Goal: Information Seeking & Learning: Learn about a topic

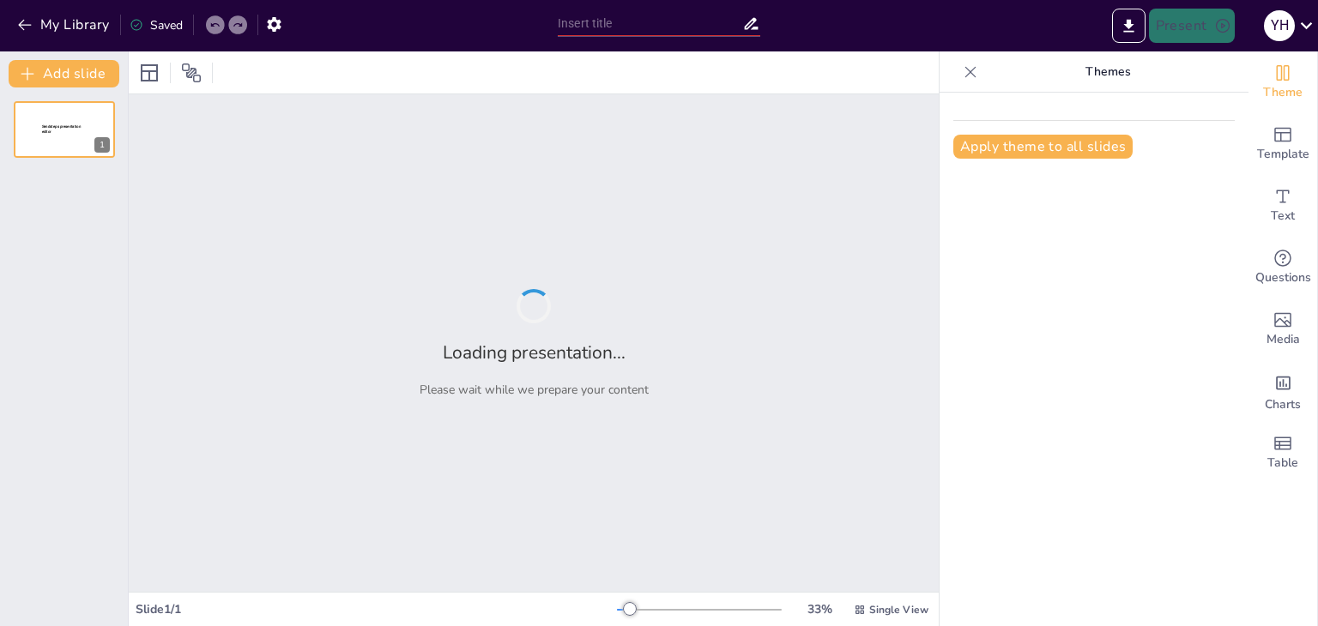
type input "Fundamentos de Bases de Datos: Estructura y Gestión de Información"
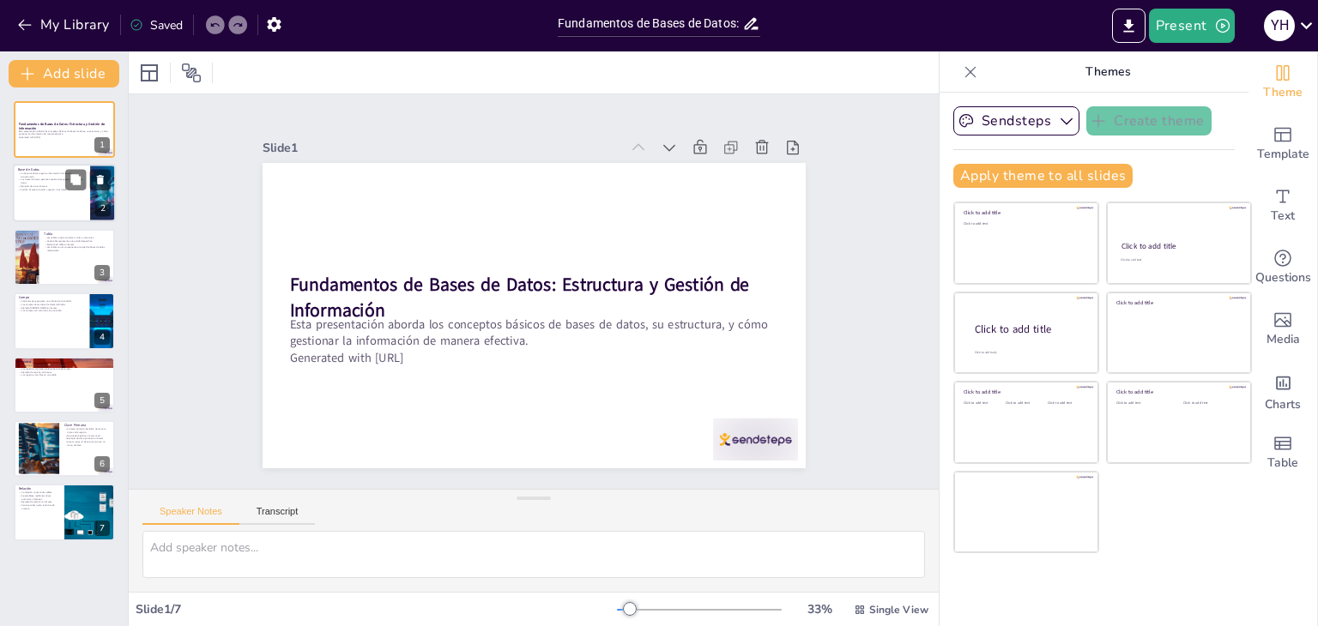
click at [64, 193] on div at bounding box center [64, 194] width 103 height 58
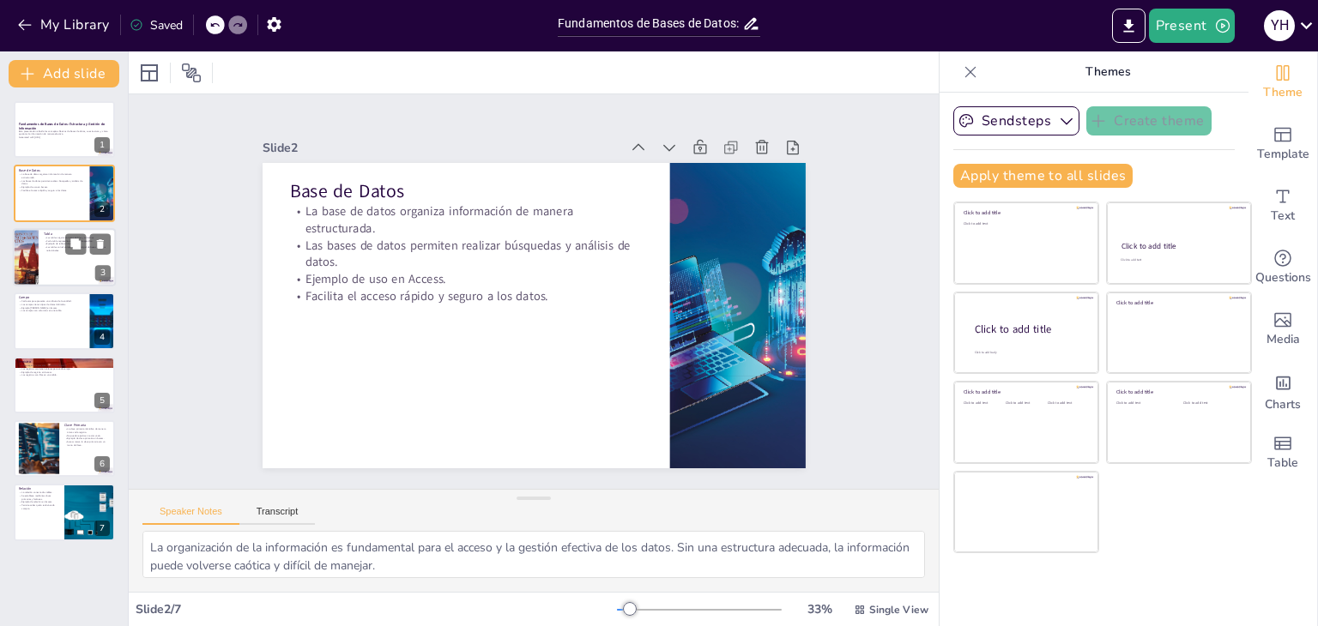
click at [55, 242] on p "Ejemplo de tabla en Access." at bounding box center [77, 243] width 67 height 3
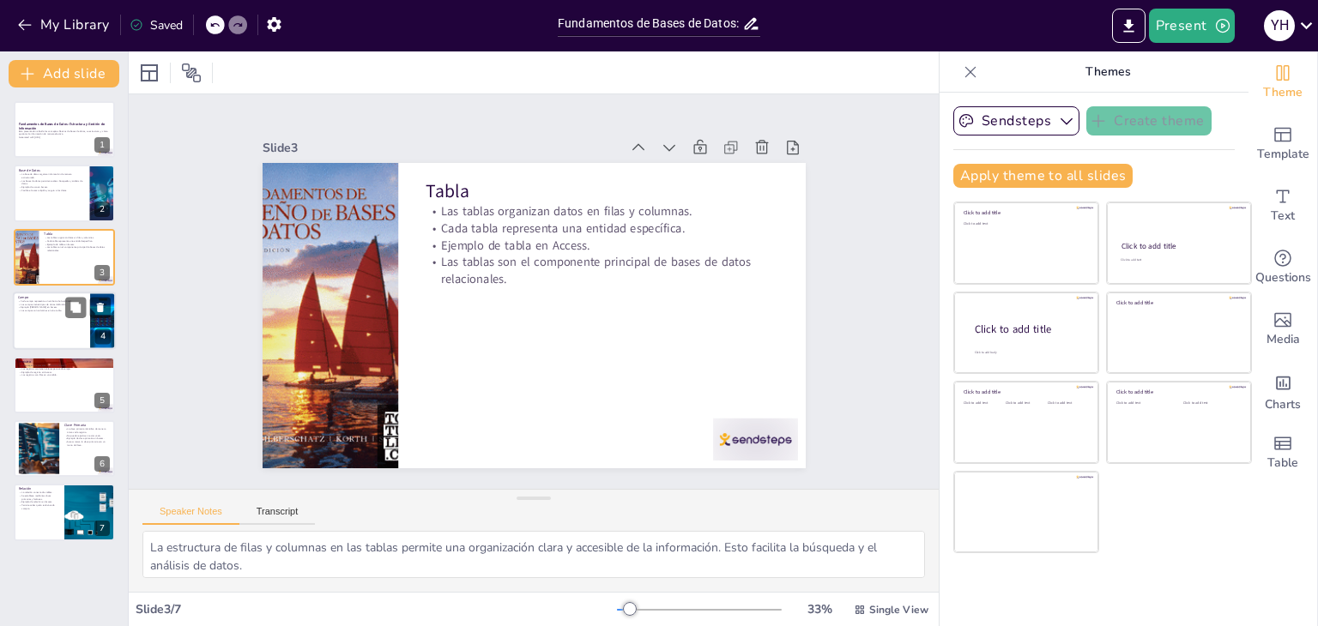
click at [51, 315] on div at bounding box center [64, 321] width 103 height 58
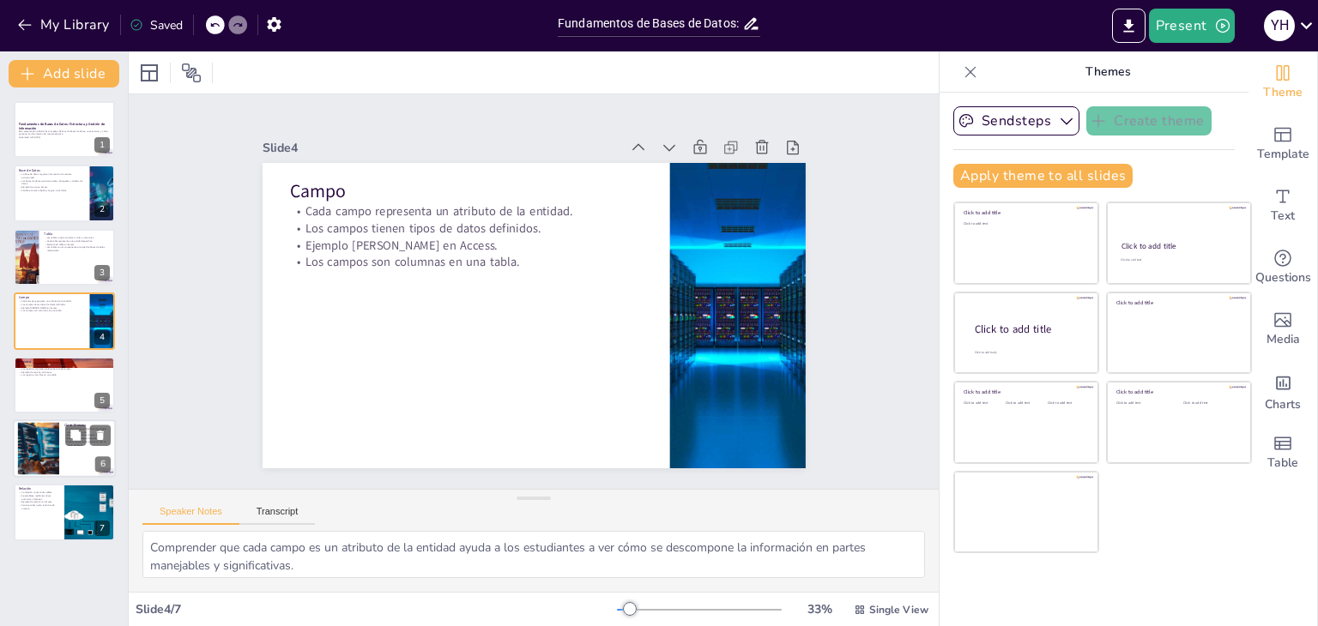
click at [51, 454] on div at bounding box center [38, 449] width 111 height 52
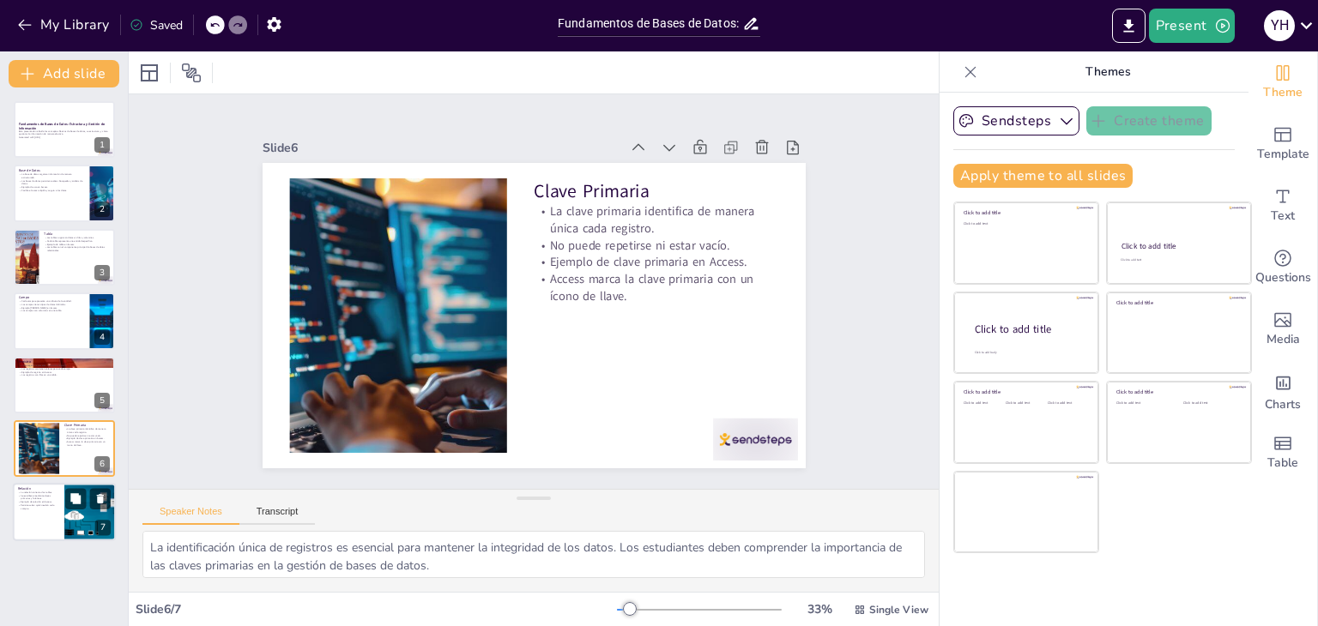
click at [40, 507] on p "Permite saber quién realizó cada compra." at bounding box center [38, 507] width 41 height 6
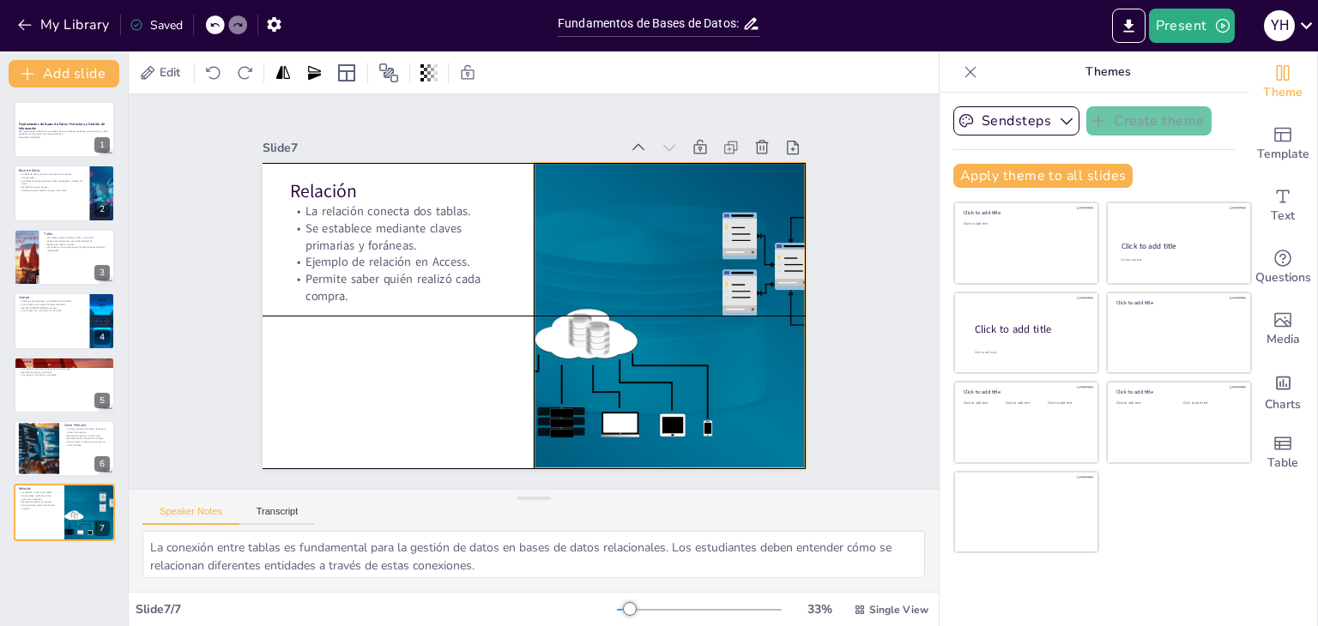
click at [629, 357] on div at bounding box center [593, 416] width 559 height 610
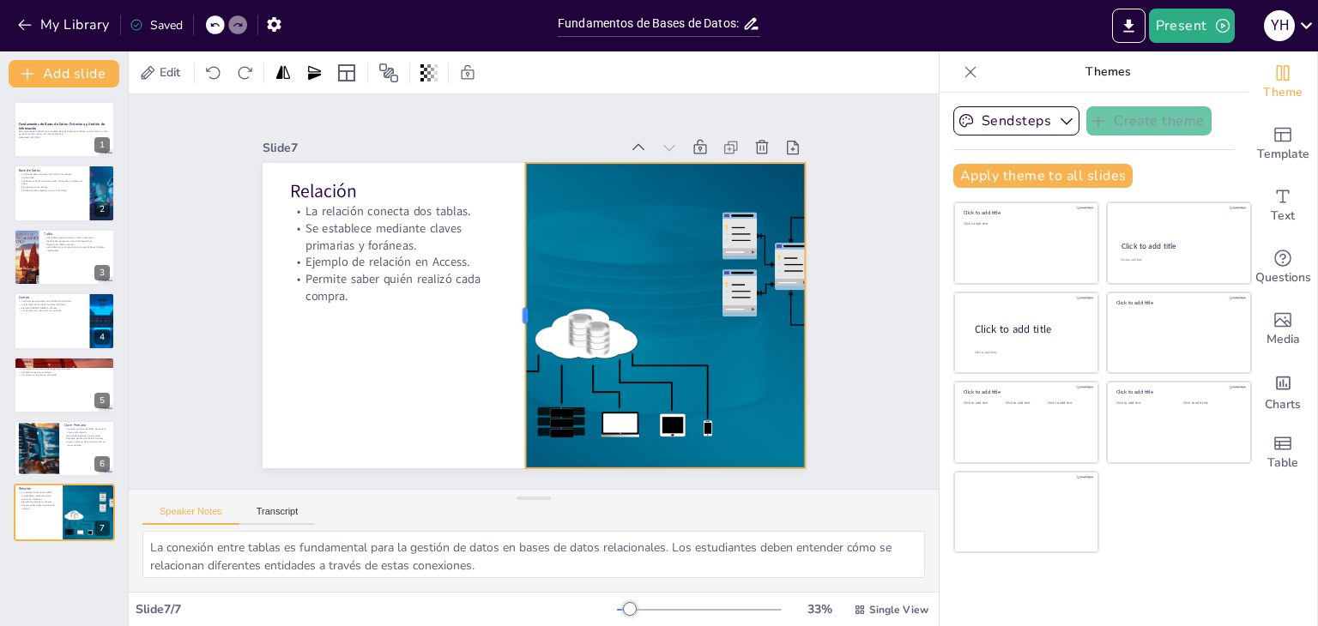
drag, startPoint x: 517, startPoint y: 305, endPoint x: 506, endPoint y: 302, distance: 10.6
click at [511, 302] on div at bounding box center [518, 315] width 14 height 305
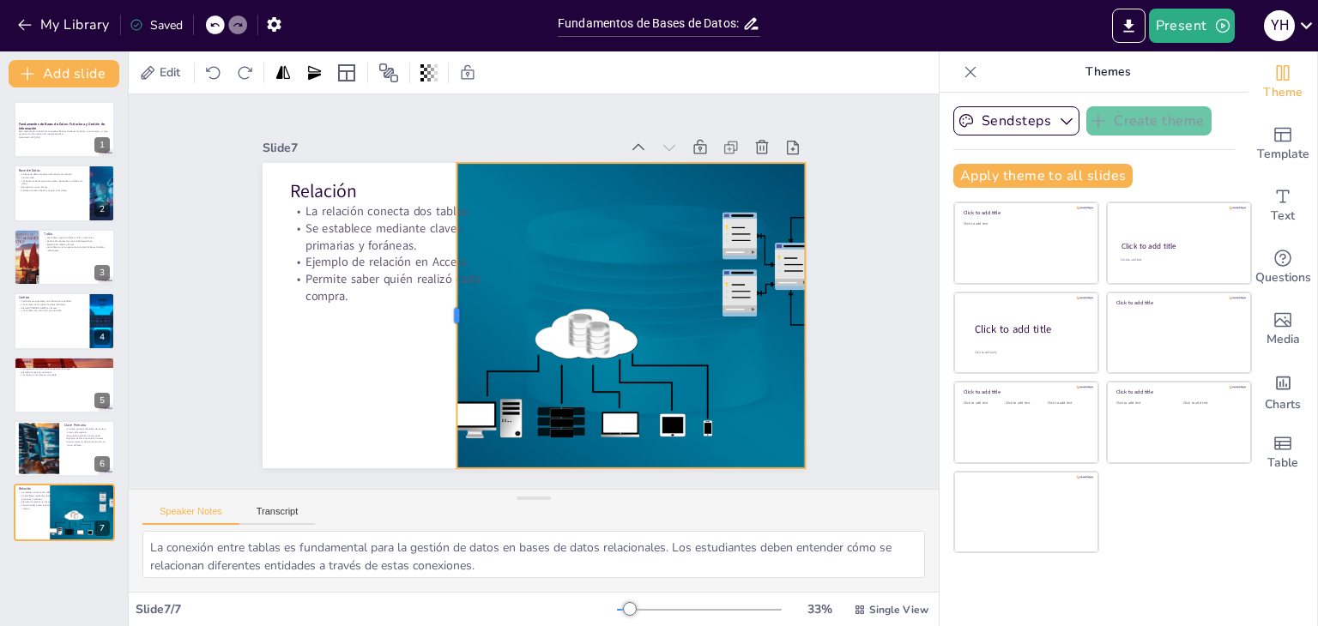
drag, startPoint x: 506, startPoint y: 302, endPoint x: 439, endPoint y: 281, distance: 70.3
click at [443, 281] on div at bounding box center [450, 315] width 14 height 305
click at [613, 149] on div at bounding box center [630, 156] width 348 height 14
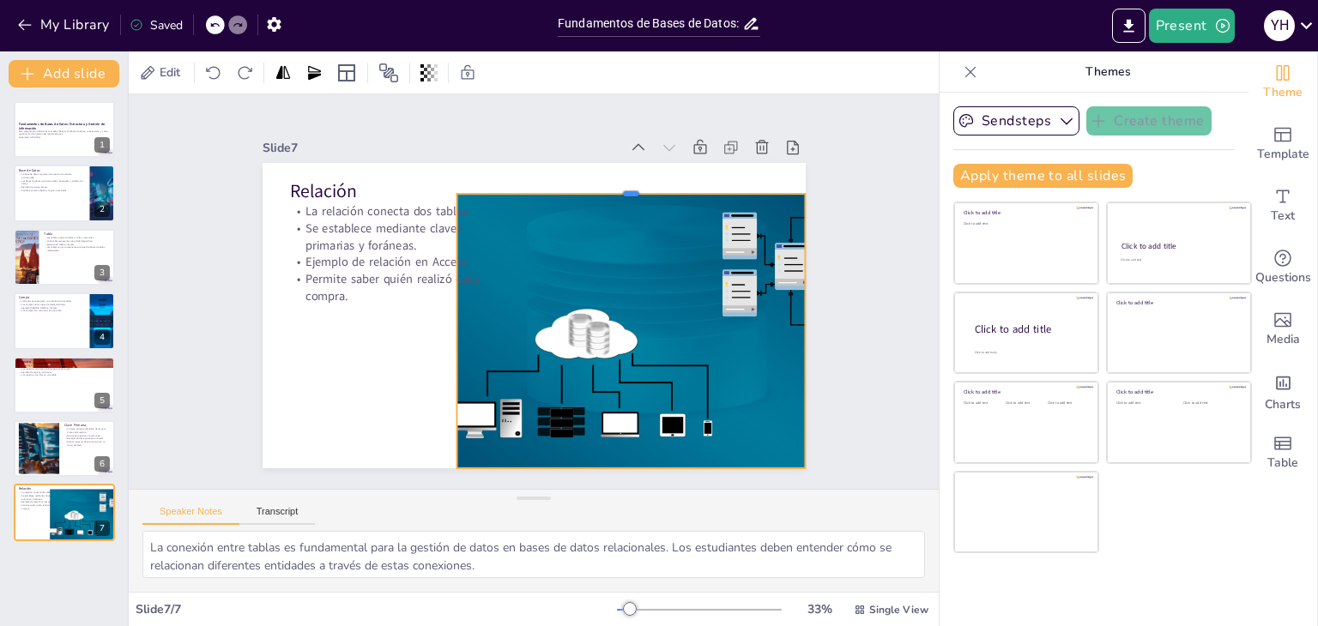
drag, startPoint x: 617, startPoint y: 152, endPoint x: 619, endPoint y: 217, distance: 65.3
click at [617, 183] on div at bounding box center [630, 187] width 348 height 14
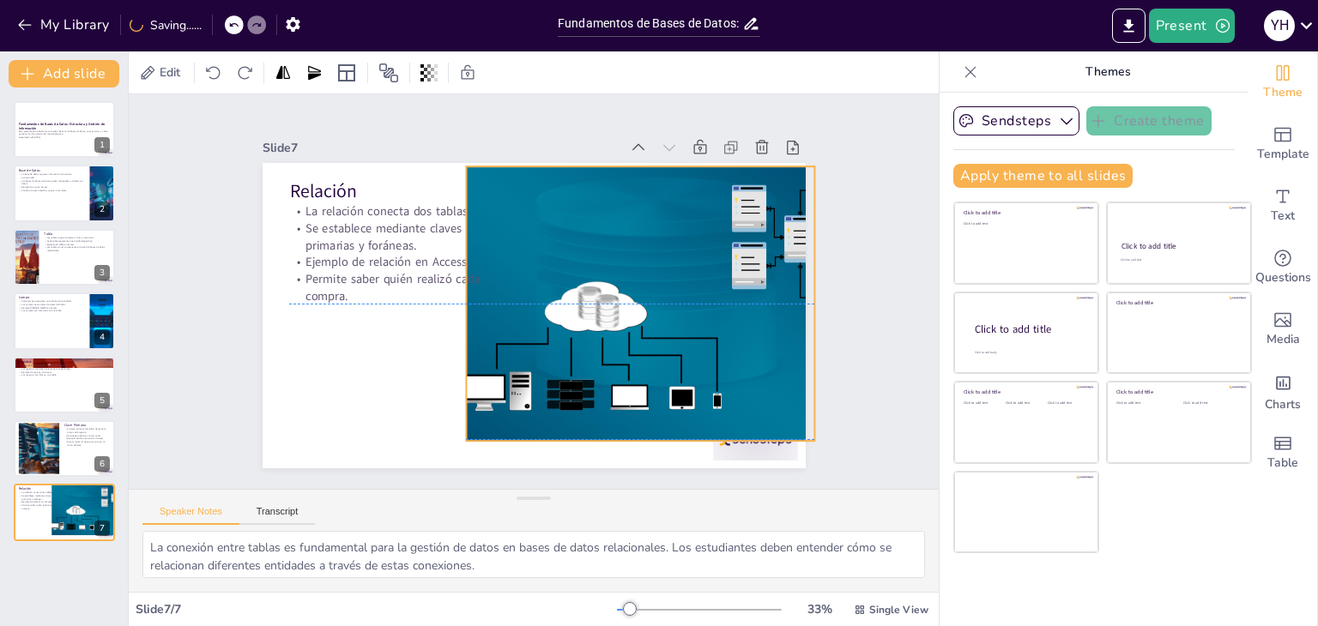
drag, startPoint x: 627, startPoint y: 250, endPoint x: 637, endPoint y: 224, distance: 27.4
click at [637, 224] on div at bounding box center [679, 288] width 532 height 305
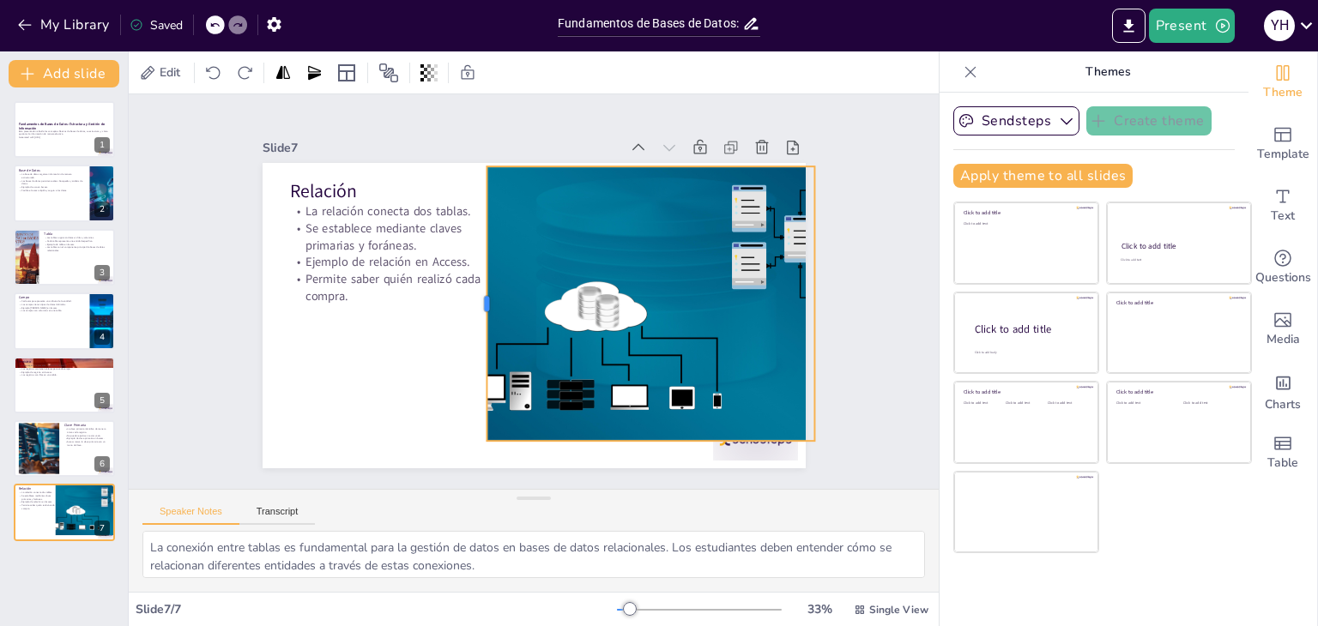
drag, startPoint x: 450, startPoint y: 292, endPoint x: 478, endPoint y: 289, distance: 28.4
click at [478, 289] on div at bounding box center [480, 303] width 14 height 275
drag, startPoint x: 478, startPoint y: 289, endPoint x: 467, endPoint y: 289, distance: 11.2
click at [469, 289] on div at bounding box center [476, 303] width 14 height 275
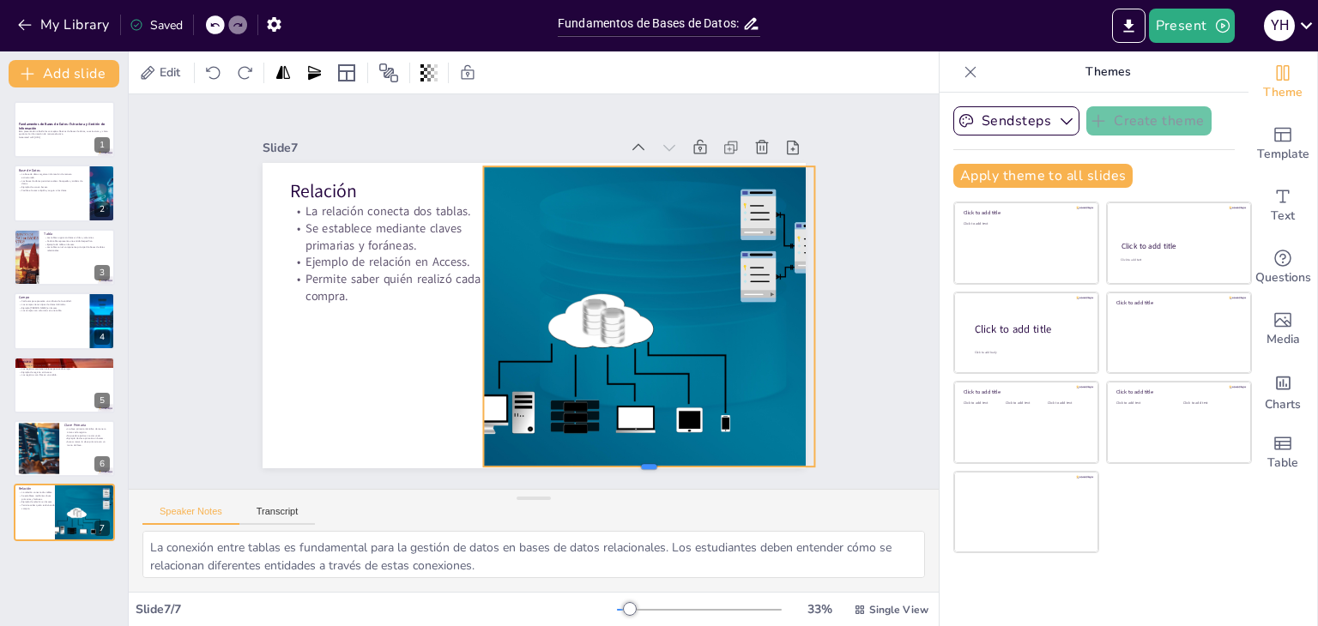
drag, startPoint x: 632, startPoint y: 437, endPoint x: 628, endPoint y: 462, distance: 26.1
click at [628, 462] on div at bounding box center [628, 485] width 331 height 48
drag, startPoint x: 807, startPoint y: 309, endPoint x: 921, endPoint y: 306, distance: 114.1
click at [921, 306] on div "Slide 1 Fundamentos de Bases de Datos: Estructura y Gestión de Información Esta…" at bounding box center [534, 291] width 810 height 395
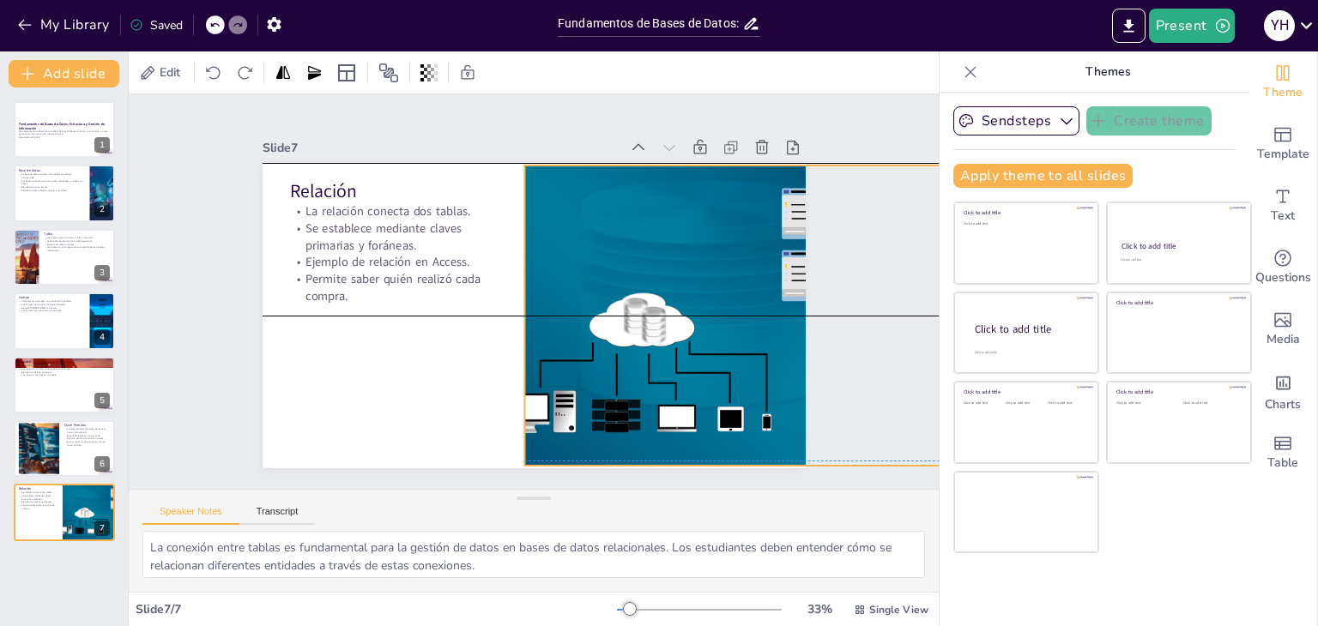
drag, startPoint x: 791, startPoint y: 311, endPoint x: 832, endPoint y: 304, distance: 41.8
click at [832, 304] on div "Slide 1 Fundamentos de Bases de Datos: Estructura y Gestión de Información Esta…" at bounding box center [533, 291] width 639 height 353
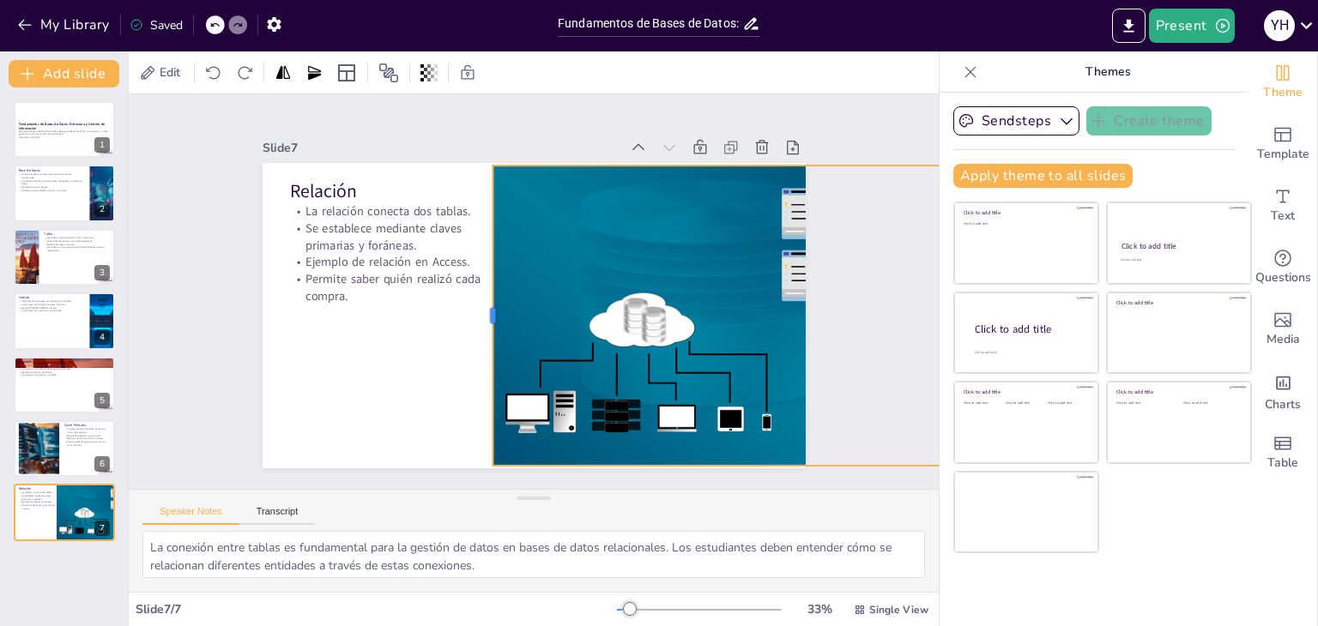
drag, startPoint x: 506, startPoint y: 303, endPoint x: 474, endPoint y: 301, distance: 31.8
click at [479, 301] on div at bounding box center [486, 316] width 14 height 300
click at [69, 257] on div at bounding box center [64, 257] width 103 height 58
type textarea "La estructura de filas y columnas en las tablas permite una organización clara …"
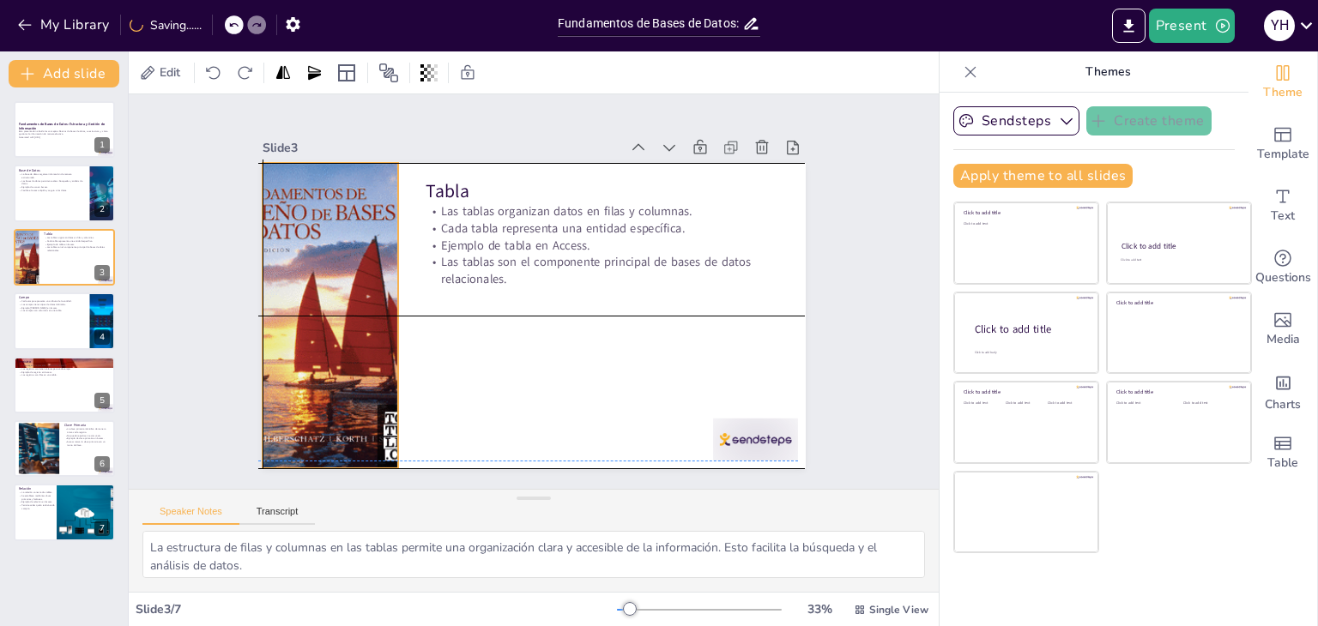
click at [309, 269] on div at bounding box center [329, 315] width 239 height 305
